Goal: Information Seeking & Learning: Find specific fact

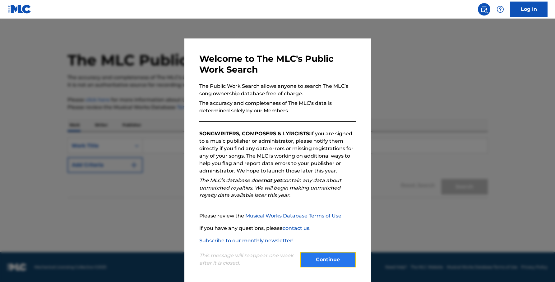
click at [328, 260] on button "Continue" at bounding box center [328, 260] width 56 height 16
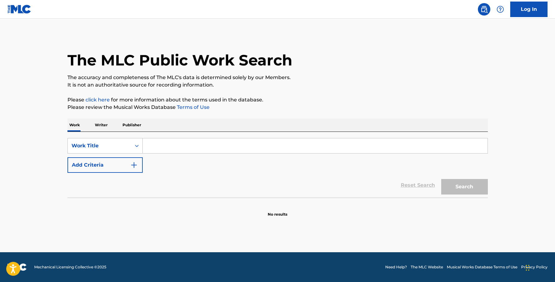
click at [213, 140] on input "Search Form" at bounding box center [315, 146] width 345 height 15
click at [441, 179] on button "Search" at bounding box center [464, 187] width 47 height 16
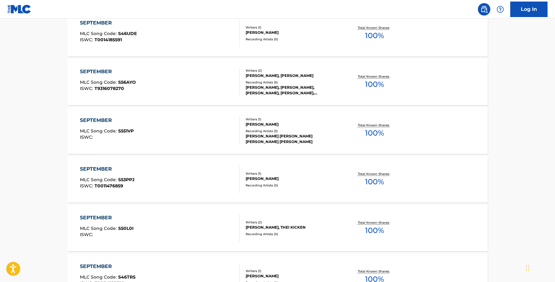
scroll to position [100, 0]
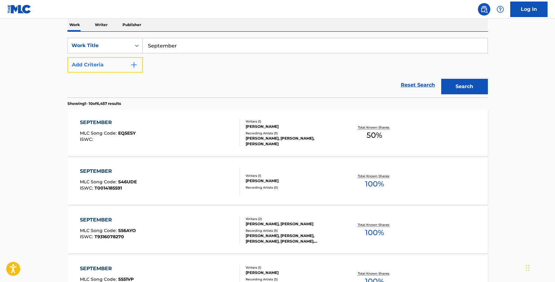
click at [122, 59] on button "Add Criteria" at bounding box center [104, 65] width 75 height 16
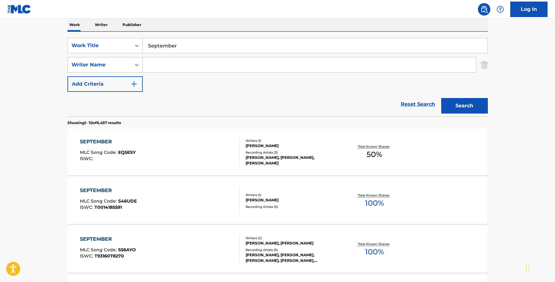
click at [125, 65] on div "Writer Name" at bounding box center [99, 64] width 56 height 7
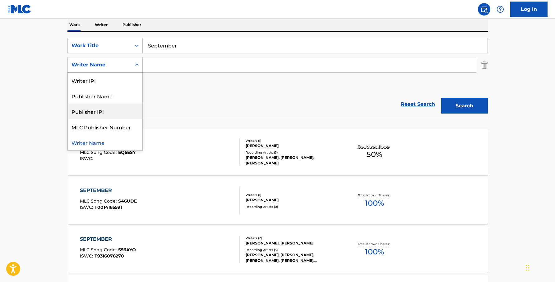
click at [197, 105] on div "Reset Search Search" at bounding box center [277, 104] width 420 height 25
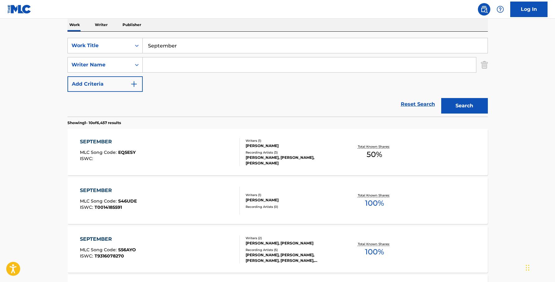
click at [213, 53] on input "September" at bounding box center [315, 45] width 345 height 15
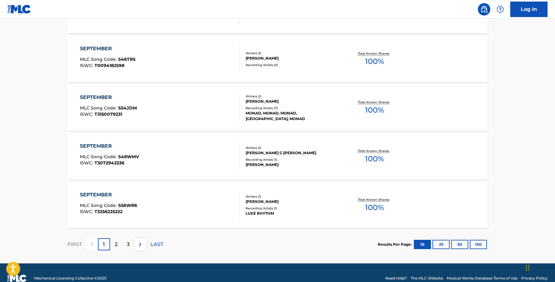
scroll to position [498, 0]
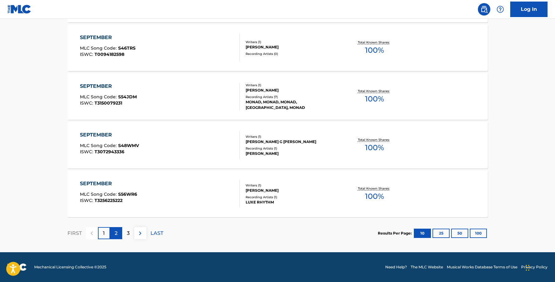
click at [115, 229] on div "2" at bounding box center [116, 233] width 12 height 12
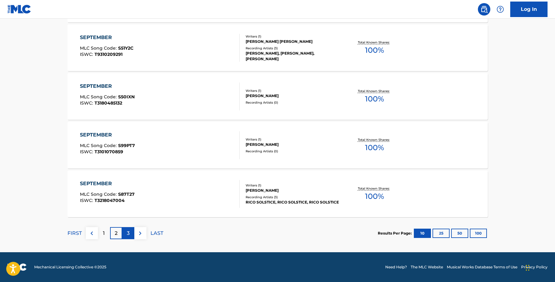
click at [126, 236] on div "3" at bounding box center [128, 233] width 12 height 12
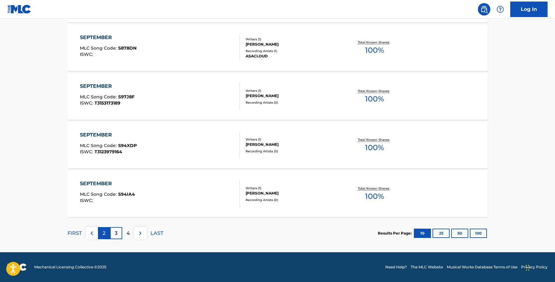
click at [98, 235] on div "2" at bounding box center [104, 233] width 12 height 12
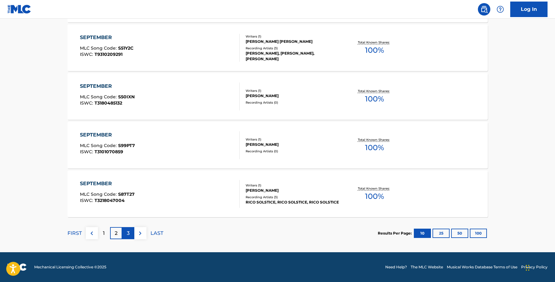
click at [132, 232] on div "3" at bounding box center [128, 233] width 12 height 12
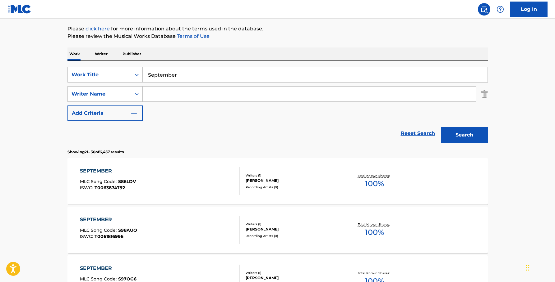
scroll to position [0, 0]
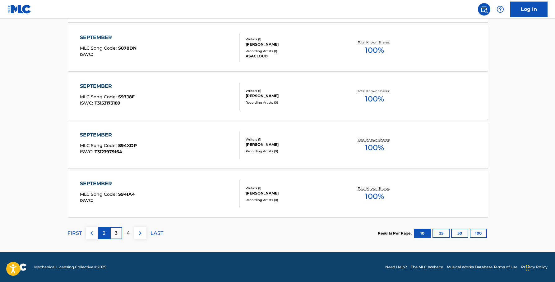
click at [102, 229] on div "2" at bounding box center [104, 233] width 12 height 12
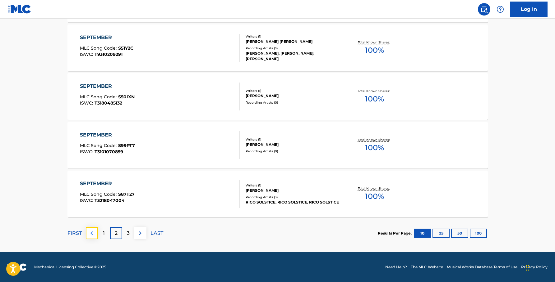
click at [92, 232] on img at bounding box center [91, 233] width 7 height 7
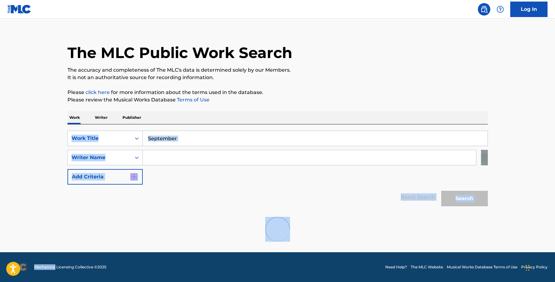
click at [92, 232] on div at bounding box center [277, 230] width 420 height 40
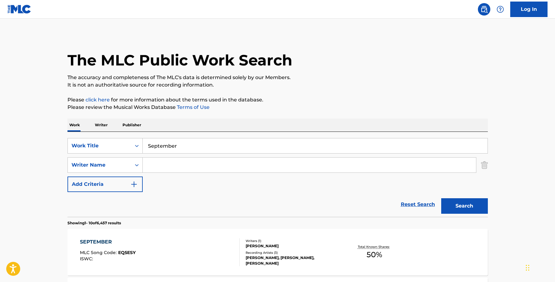
click at [210, 150] on input "September" at bounding box center [315, 146] width 345 height 15
click at [441, 199] on button "Search" at bounding box center [464, 207] width 47 height 16
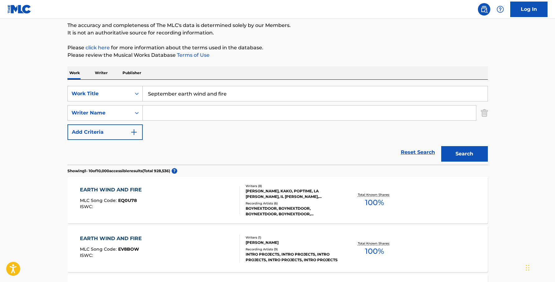
scroll to position [60, 0]
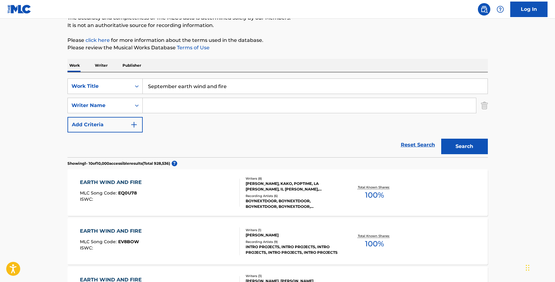
click at [251, 92] on input "September earth wind and fire" at bounding box center [315, 86] width 345 height 15
drag, startPoint x: 250, startPoint y: 91, endPoint x: 178, endPoint y: 88, distance: 72.8
click at [178, 88] on input "September earth wind and fire" at bounding box center [315, 86] width 345 height 15
type input "September"
click at [441, 139] on button "Search" at bounding box center [464, 147] width 47 height 16
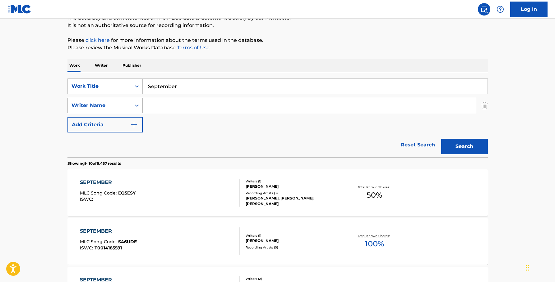
click at [127, 107] on div "Writer Name" at bounding box center [99, 105] width 56 height 7
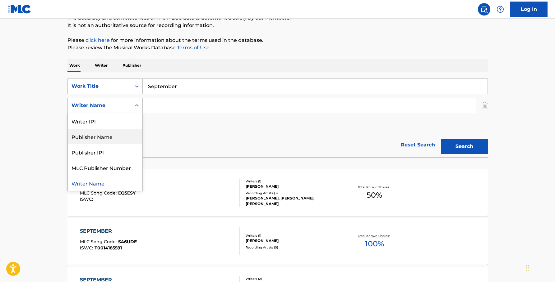
click at [187, 133] on div "Reset Search Search" at bounding box center [277, 145] width 420 height 25
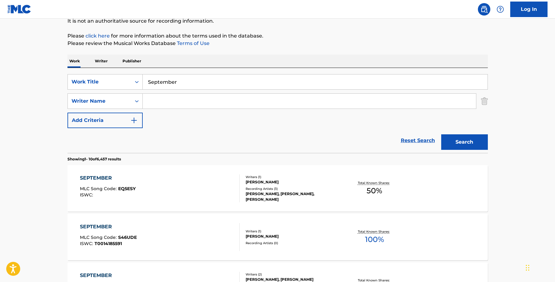
scroll to position [60, 0]
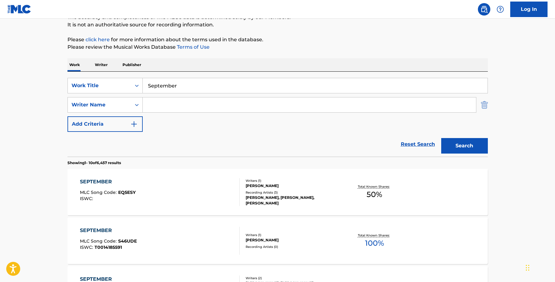
click at [481, 105] on img "Search Form" at bounding box center [484, 105] width 7 height 16
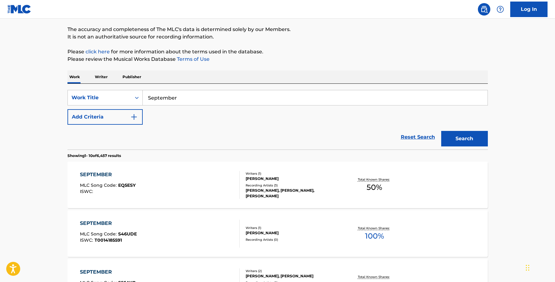
scroll to position [27, 0]
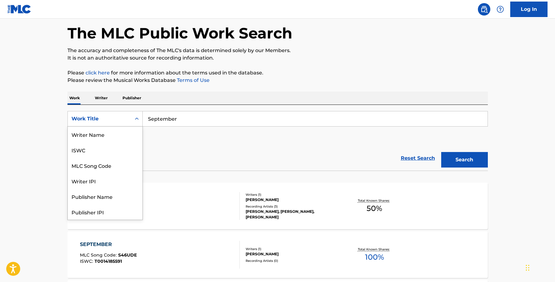
click at [115, 117] on div "Work Title" at bounding box center [99, 118] width 56 height 7
click at [100, 150] on div "ISWC" at bounding box center [105, 150] width 75 height 16
click at [111, 123] on div "ISWC" at bounding box center [99, 119] width 63 height 12
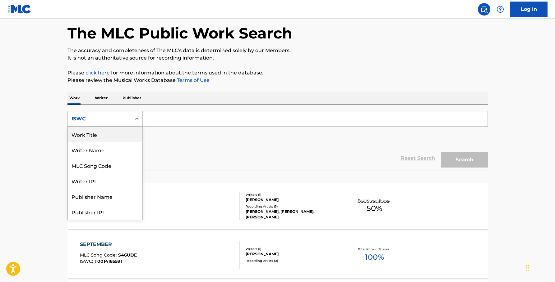
click at [104, 138] on div "Work Title" at bounding box center [105, 135] width 75 height 16
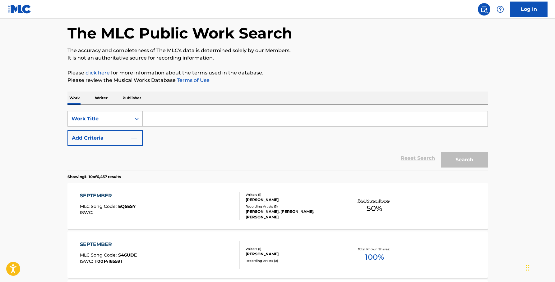
click at [186, 121] on input "Search Form" at bounding box center [315, 119] width 345 height 15
type input "September"
click at [470, 162] on button "Search" at bounding box center [464, 160] width 47 height 16
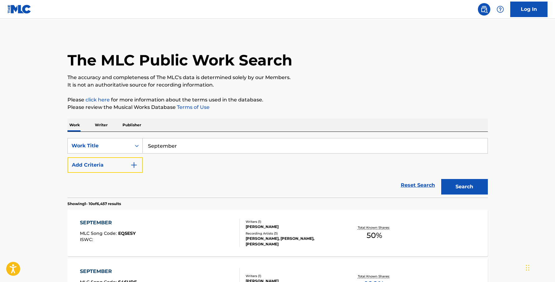
drag, startPoint x: 99, startPoint y: 168, endPoint x: 159, endPoint y: 167, distance: 59.7
click at [123, 167] on button "Add Criteria" at bounding box center [104, 166] width 75 height 16
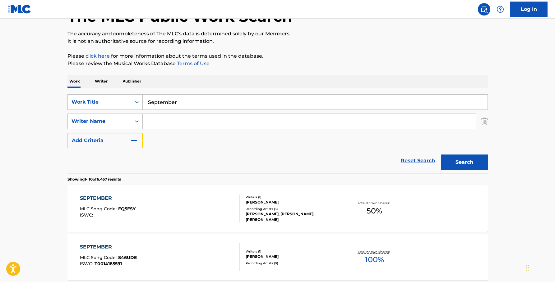
scroll to position [88, 0]
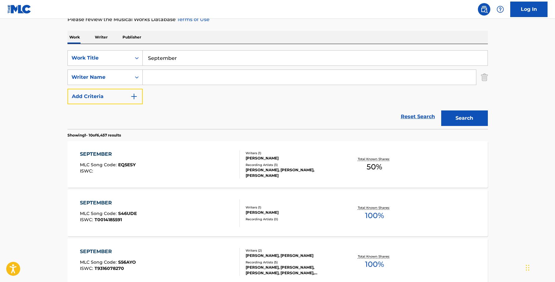
click at [67, 89] on button "Add Criteria" at bounding box center [104, 97] width 75 height 16
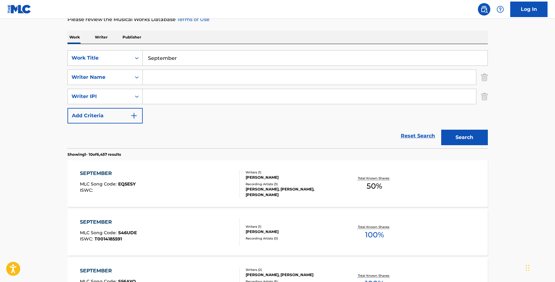
click at [479, 95] on div "SearchWithCriteriaf8a631fa-3d19-4aee-bc63-b7a76c83d395 Writer IPI" at bounding box center [277, 97] width 420 height 16
click at [484, 95] on img "Search Form" at bounding box center [484, 97] width 7 height 16
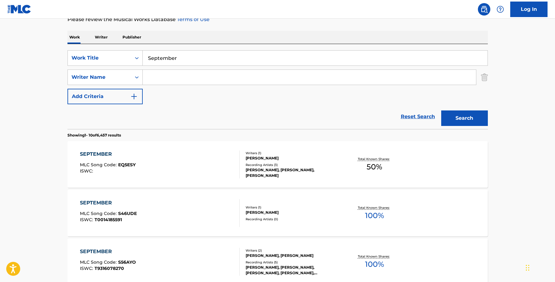
click at [380, 85] on input "Search Form" at bounding box center [309, 77] width 333 height 15
paste input "[PERSON_NAME]"
type input "[PERSON_NAME]"
click at [463, 116] on button "Search" at bounding box center [464, 119] width 47 height 16
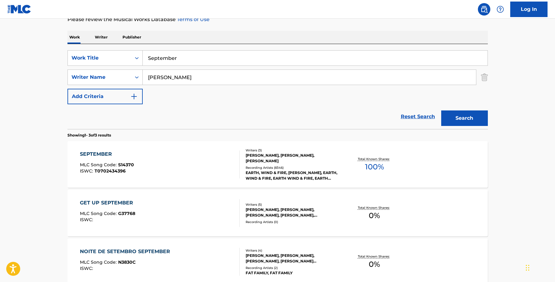
click at [313, 153] on div "Writers ( 3 )" at bounding box center [292, 150] width 94 height 5
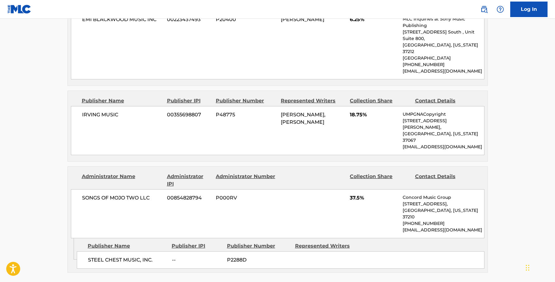
scroll to position [346, 0]
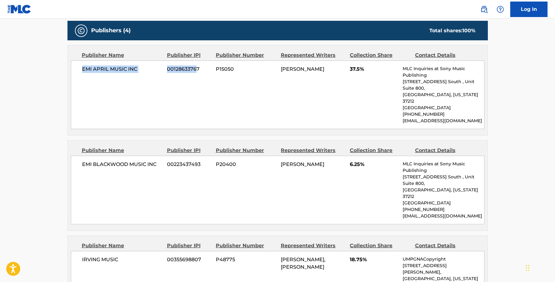
drag, startPoint x: 97, startPoint y: 69, endPoint x: 194, endPoint y: 69, distance: 96.6
click at [194, 69] on div "EMI APRIL MUSIC INC 00128633767 P15050 [PERSON_NAME] 37.5% MLC Inquiries at Son…" at bounding box center [277, 95] width 413 height 69
click at [121, 69] on span "EMI APRIL MUSIC INC" at bounding box center [122, 69] width 80 height 7
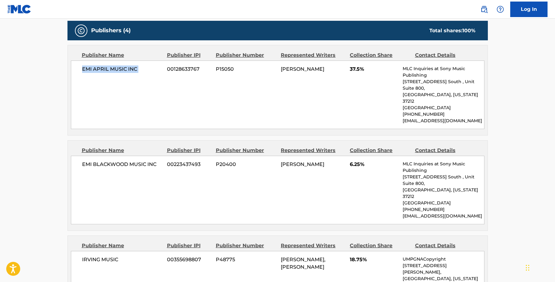
copy div "EMI APRIL MUSIC INC"
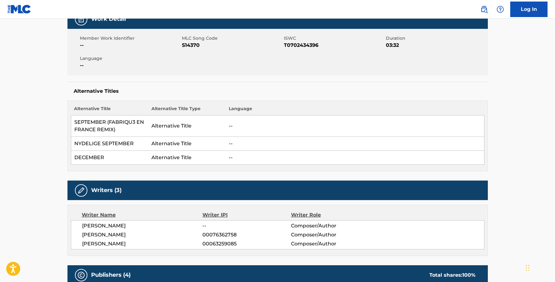
scroll to position [26, 0]
